Goal: Task Accomplishment & Management: Complete application form

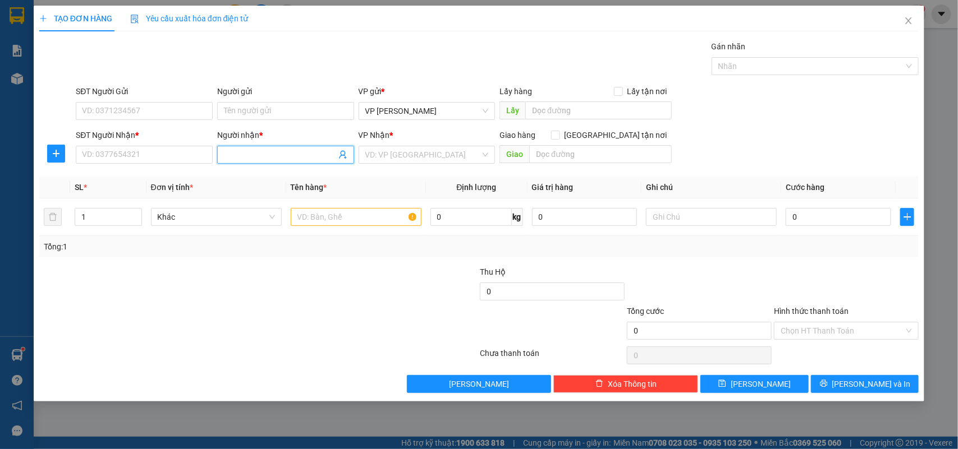
click at [271, 153] on input "Người nhận *" at bounding box center [280, 155] width 112 height 12
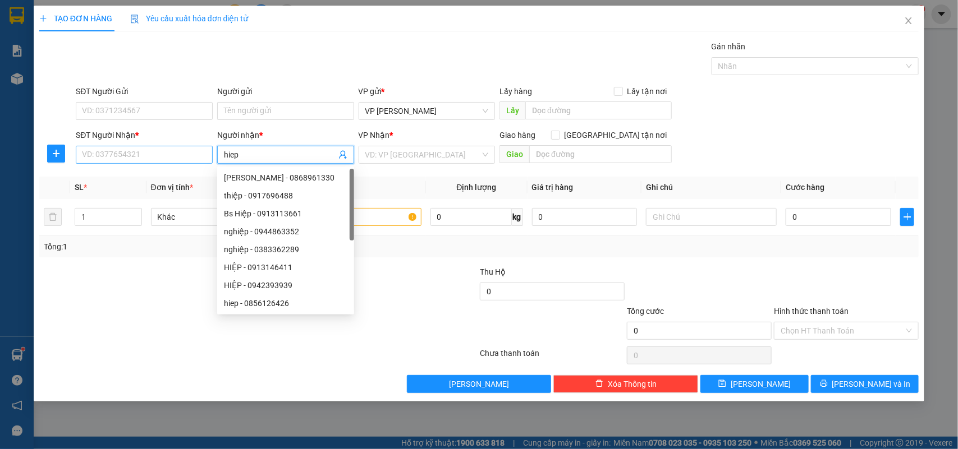
type input "hiep"
click at [166, 158] on input "SĐT Người Nhận *" at bounding box center [144, 155] width 137 height 18
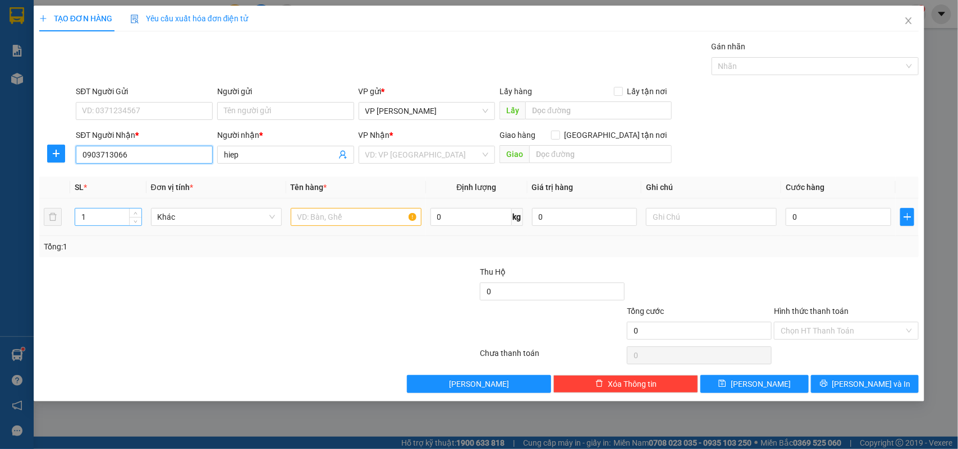
type input "0903713066"
click at [93, 222] on input "1" at bounding box center [108, 217] width 66 height 17
type input "2"
click at [321, 220] on input "text" at bounding box center [356, 217] width 131 height 18
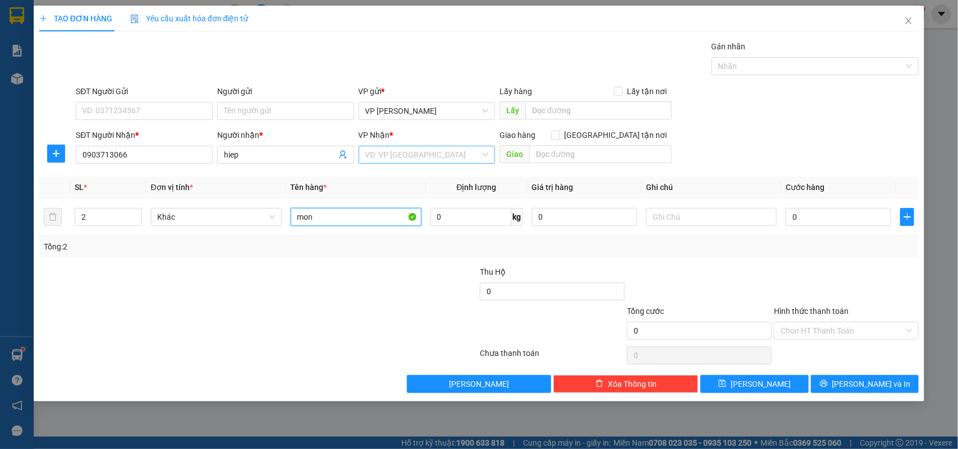
type input "mon"
click at [401, 153] on input "search" at bounding box center [423, 154] width 116 height 17
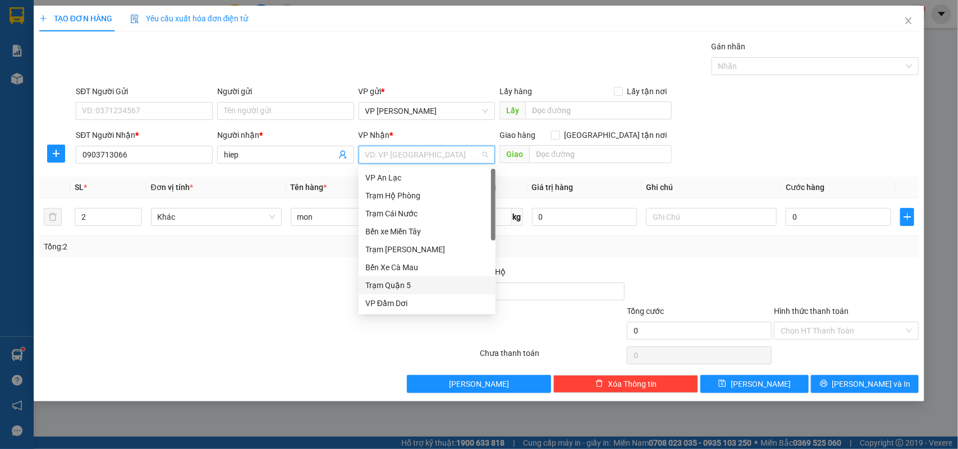
drag, startPoint x: 401, startPoint y: 286, endPoint x: 498, endPoint y: 269, distance: 98.5
click at [401, 285] on div "Trạm Quận 5" at bounding box center [426, 285] width 123 height 12
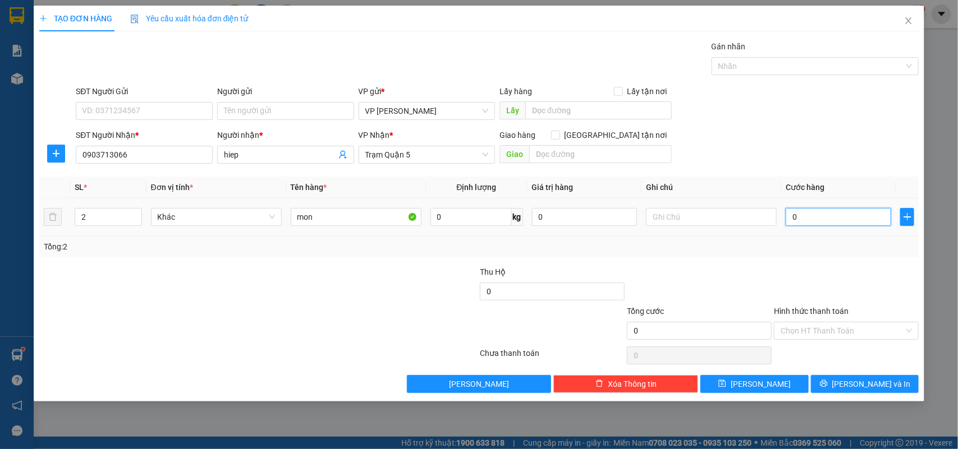
click at [840, 217] on input "0" at bounding box center [837, 217] width 105 height 18
type input "008"
type input "8"
type input "0.080"
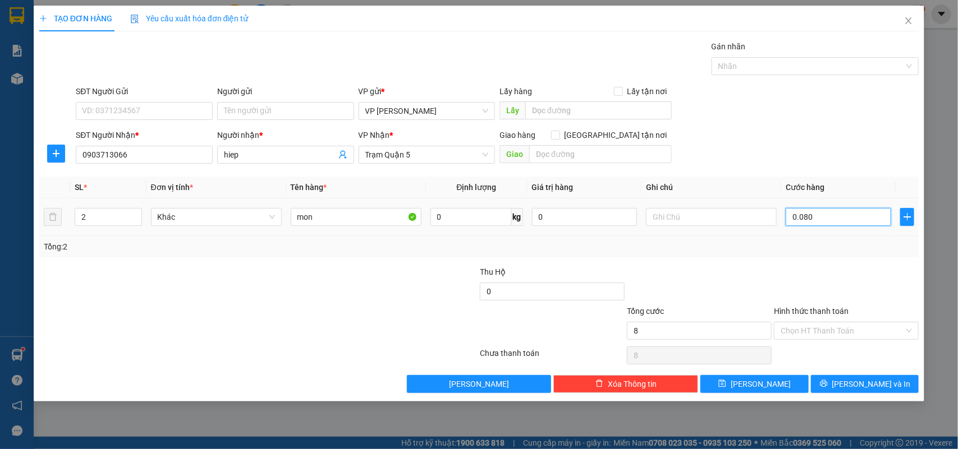
type input "80"
click at [825, 337] on input "Hình thức thanh toán" at bounding box center [841, 331] width 123 height 17
type input "80.000"
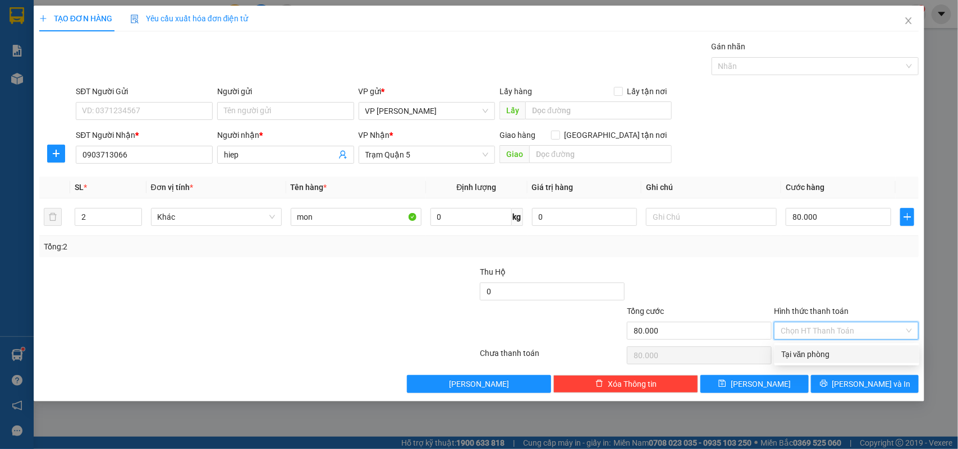
click at [821, 355] on div "Tại văn phòng" at bounding box center [846, 354] width 131 height 12
type input "0"
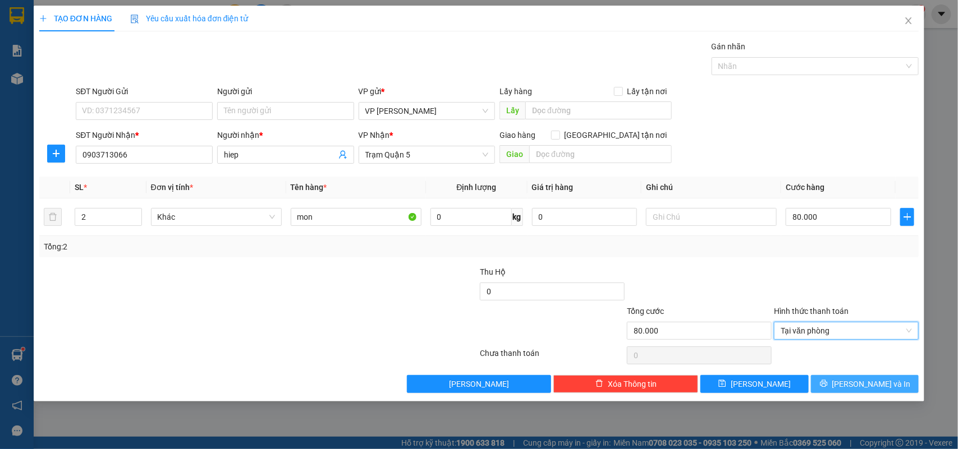
drag, startPoint x: 850, startPoint y: 383, endPoint x: 854, endPoint y: 374, distance: 10.5
click at [827, 383] on icon "printer" at bounding box center [824, 384] width 8 height 8
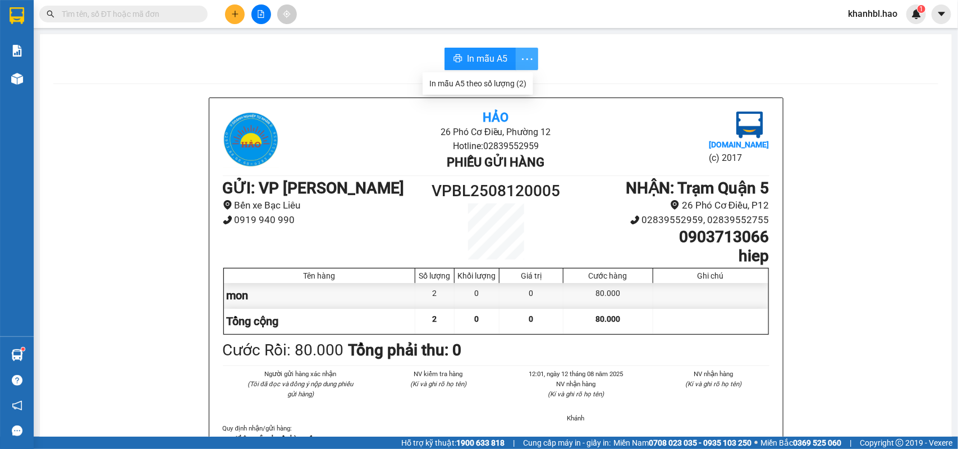
click at [522, 55] on icon "more" at bounding box center [527, 59] width 14 height 14
click at [507, 87] on div "In mẫu A5 theo số lượng (2)" at bounding box center [477, 83] width 97 height 12
